Goal: Register for event/course

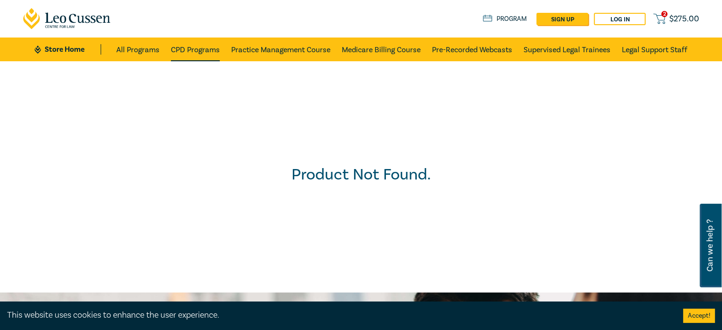
click at [203, 51] on link "CPD Programs" at bounding box center [195, 49] width 49 height 24
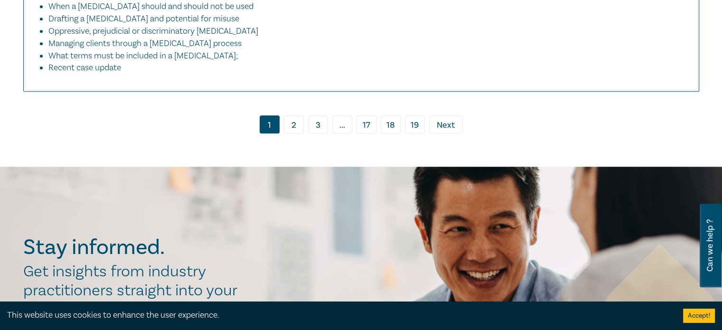
scroll to position [4461, 0]
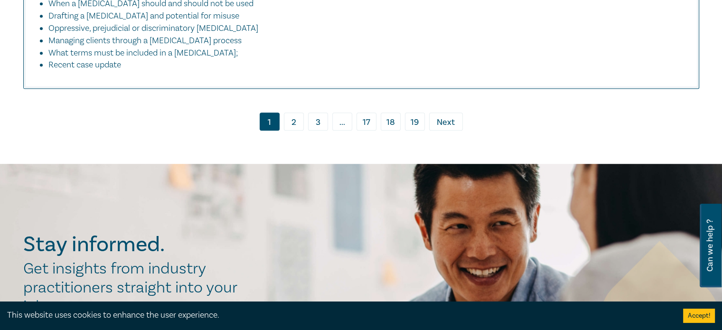
click at [299, 112] on link "2" at bounding box center [294, 121] width 20 height 18
